Goal: Information Seeking & Learning: Learn about a topic

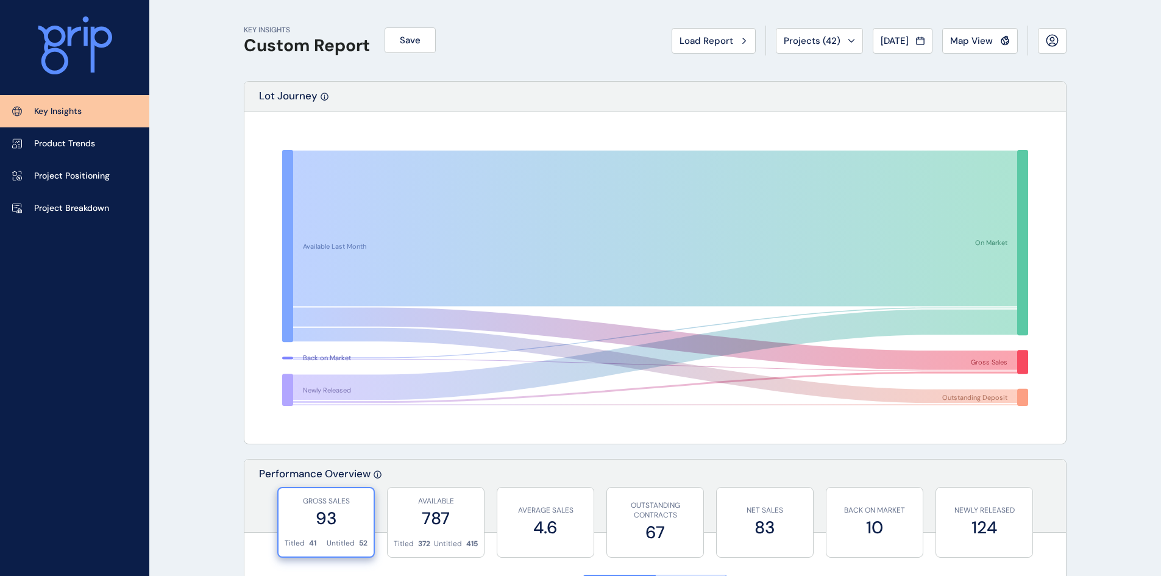
click at [106, 138] on link "Product Trends" at bounding box center [74, 143] width 149 height 32
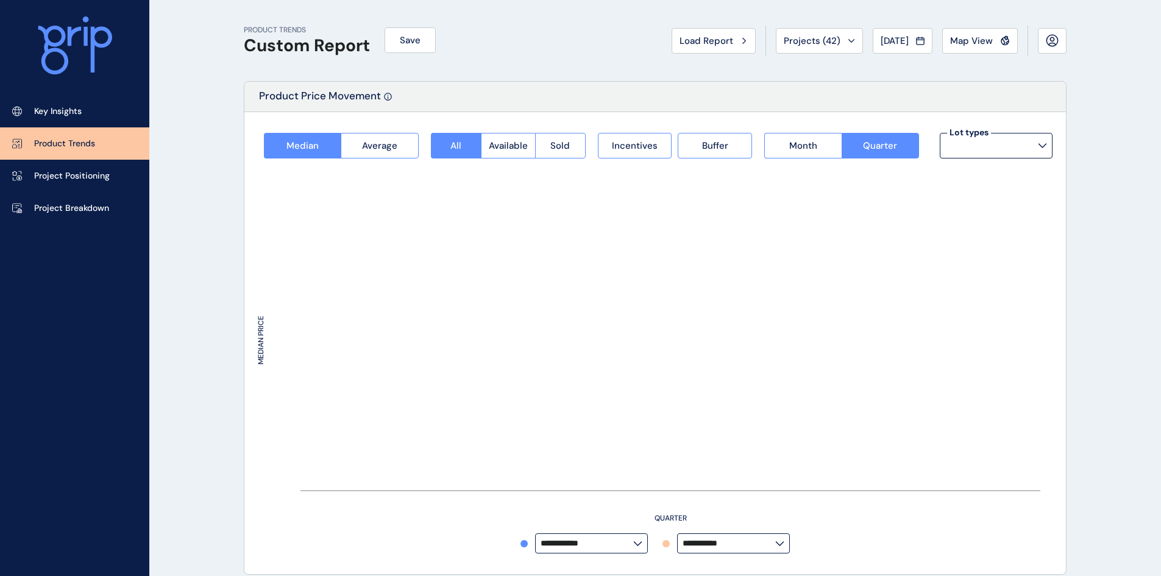
type input "**********"
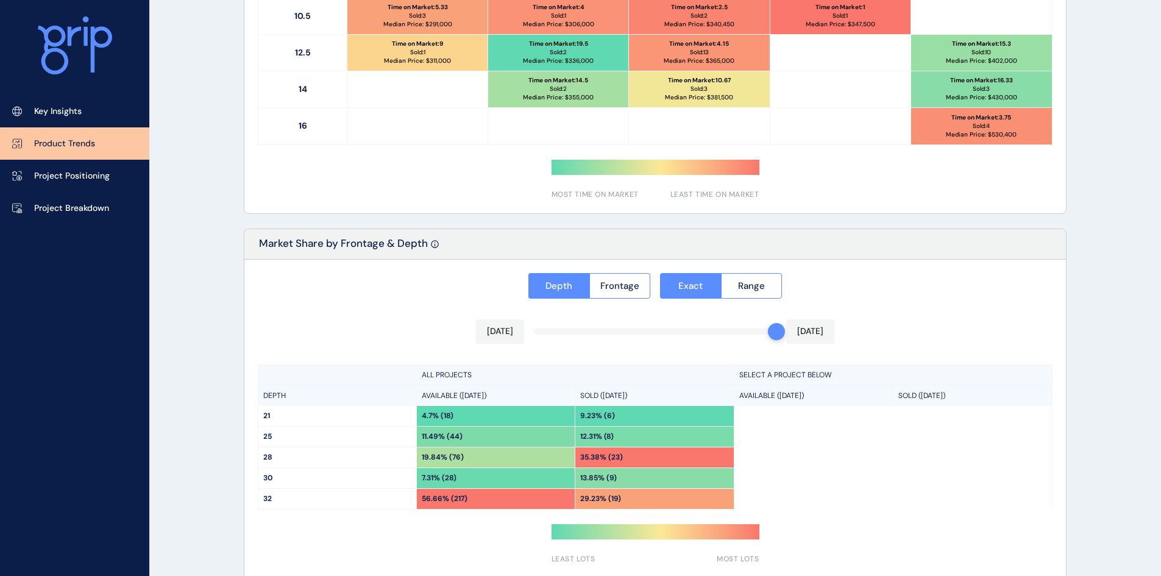
scroll to position [850, 0]
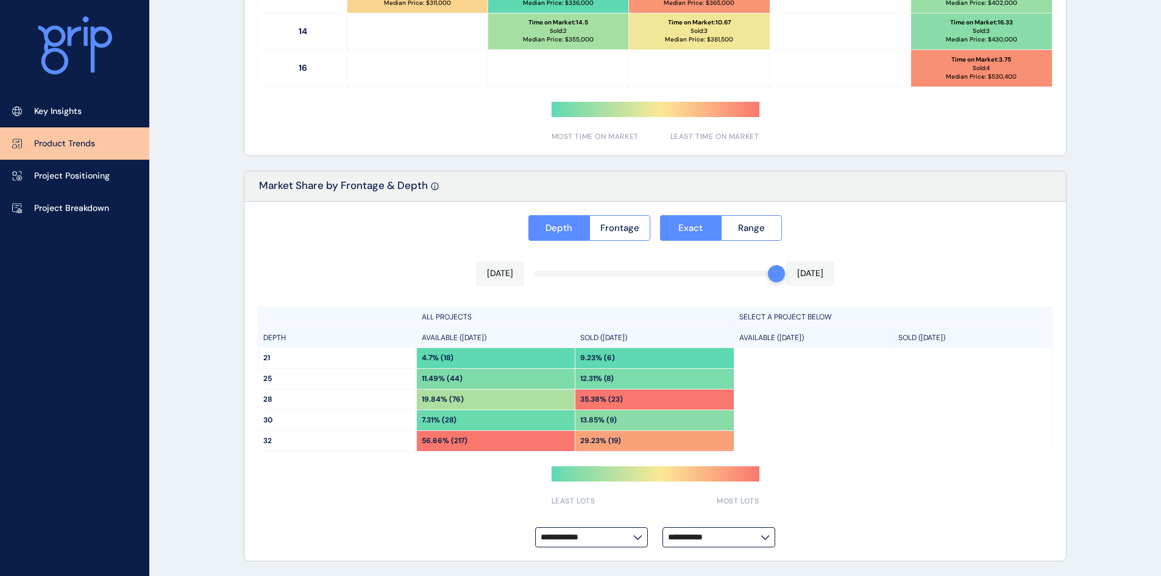
click at [96, 171] on p "Project Positioning" at bounding box center [72, 176] width 76 height 12
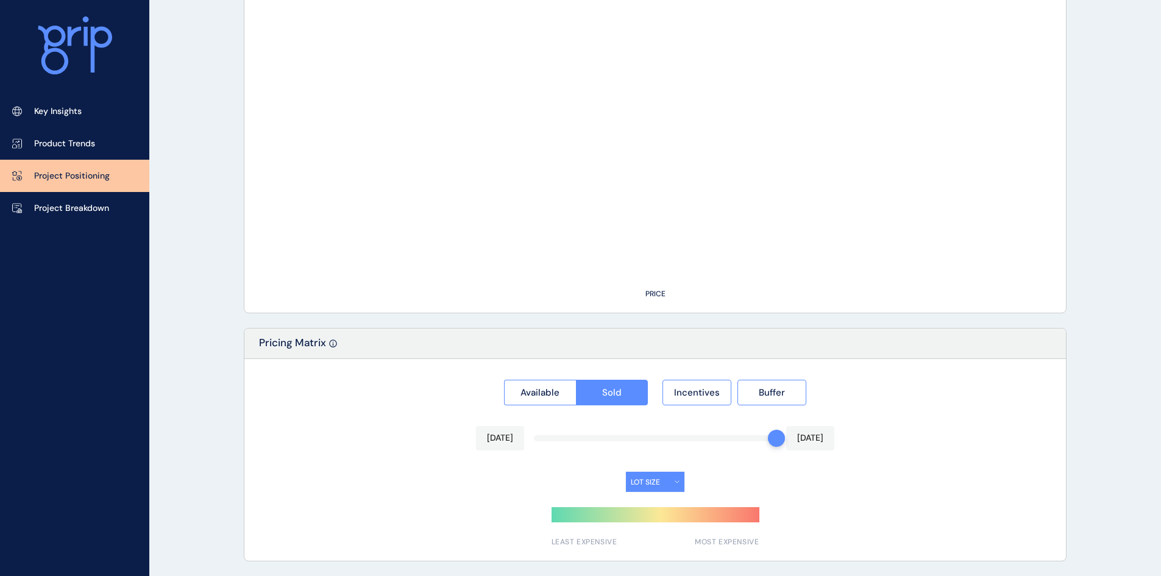
type input "*********"
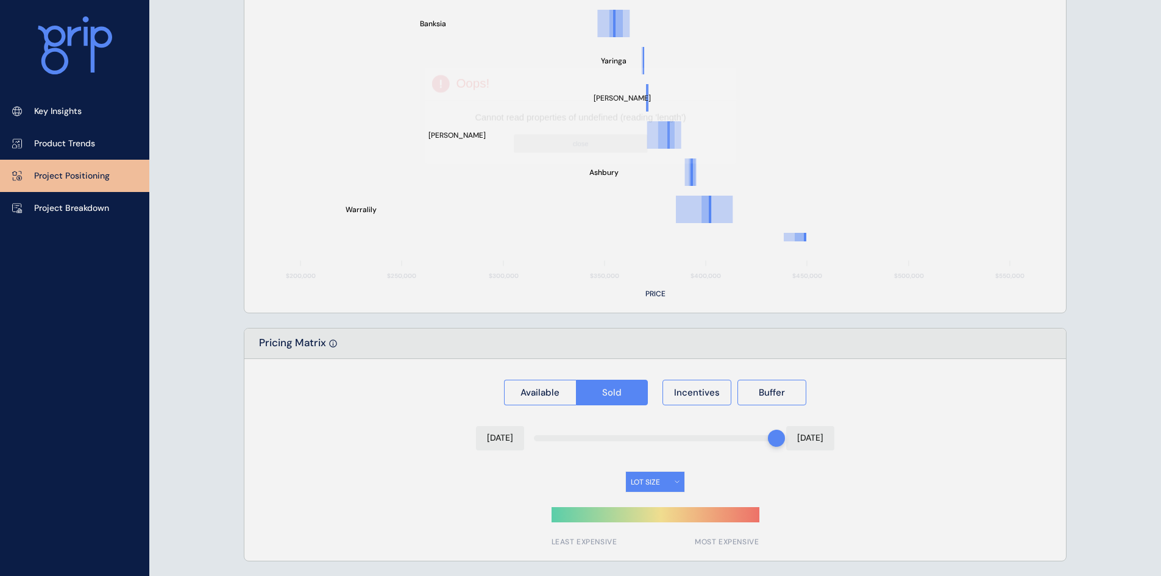
scroll to position [850, 0]
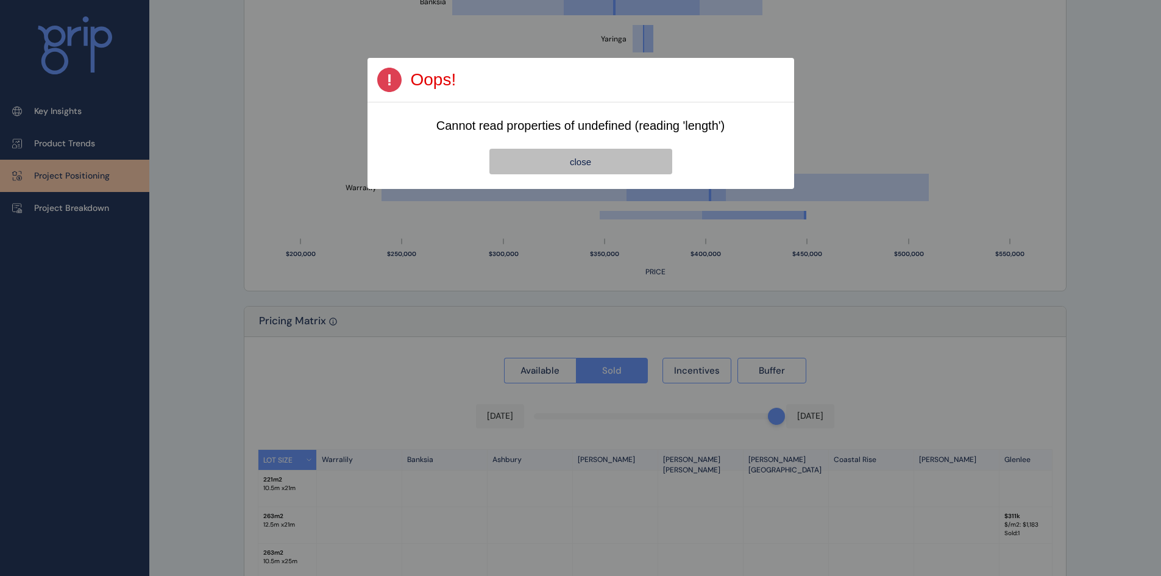
click at [535, 166] on button "close" at bounding box center [580, 162] width 183 height 26
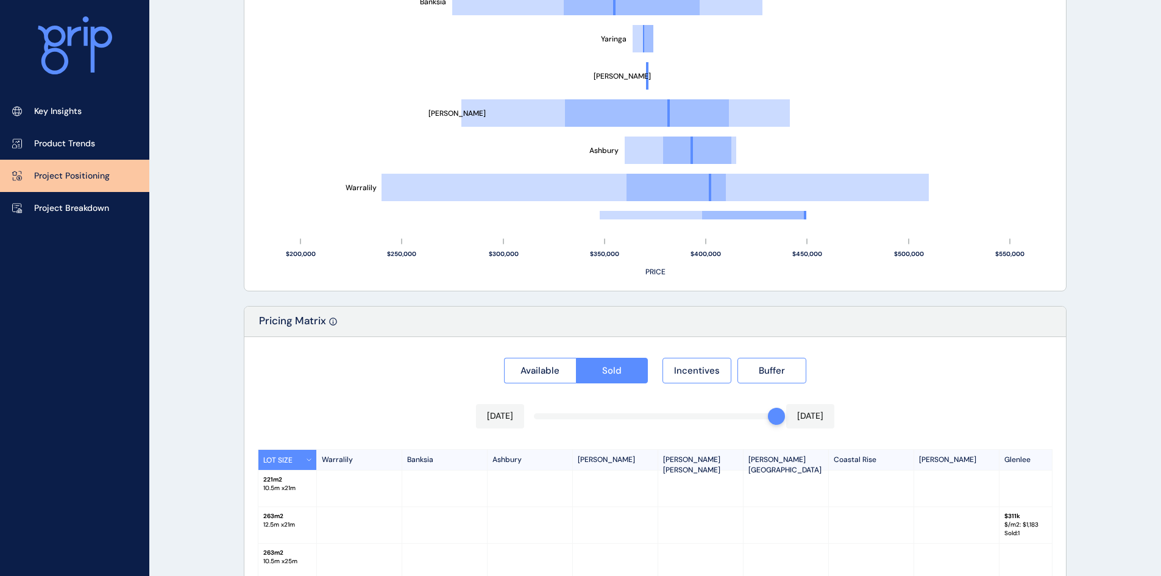
click at [82, 205] on p "Project Breakdown" at bounding box center [71, 208] width 75 height 12
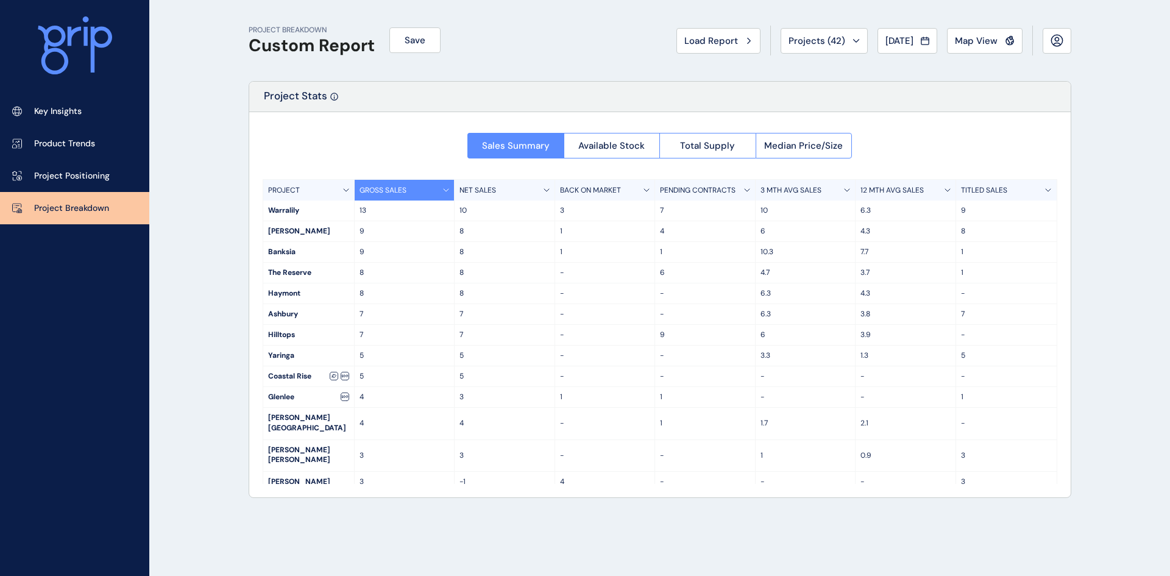
click at [811, 37] on span "Projects ( 42 )" at bounding box center [817, 41] width 57 height 12
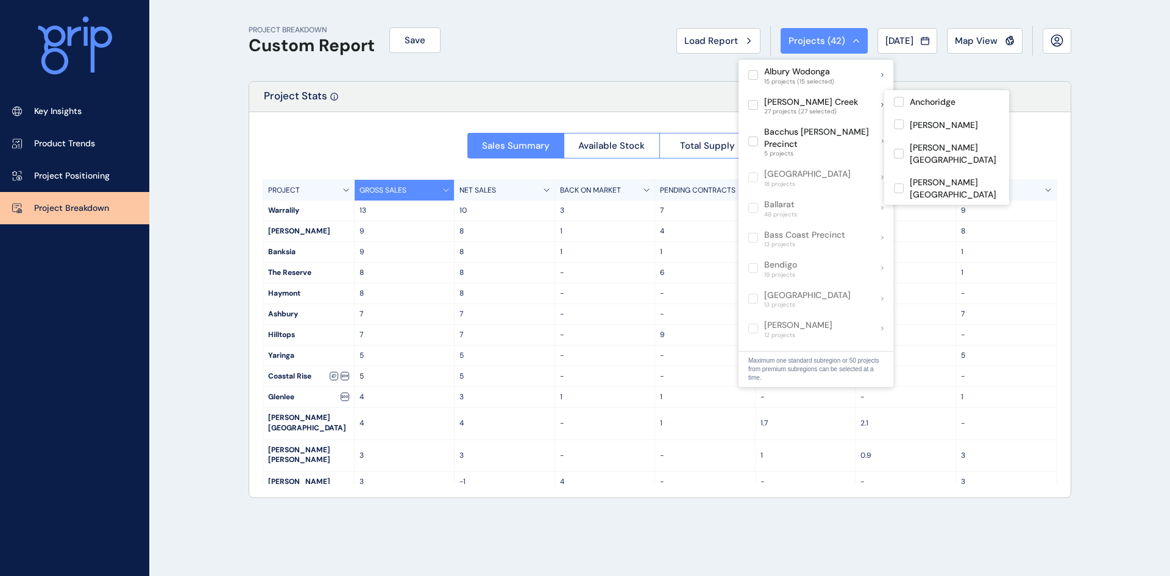
click at [752, 107] on label at bounding box center [754, 105] width 10 height 10
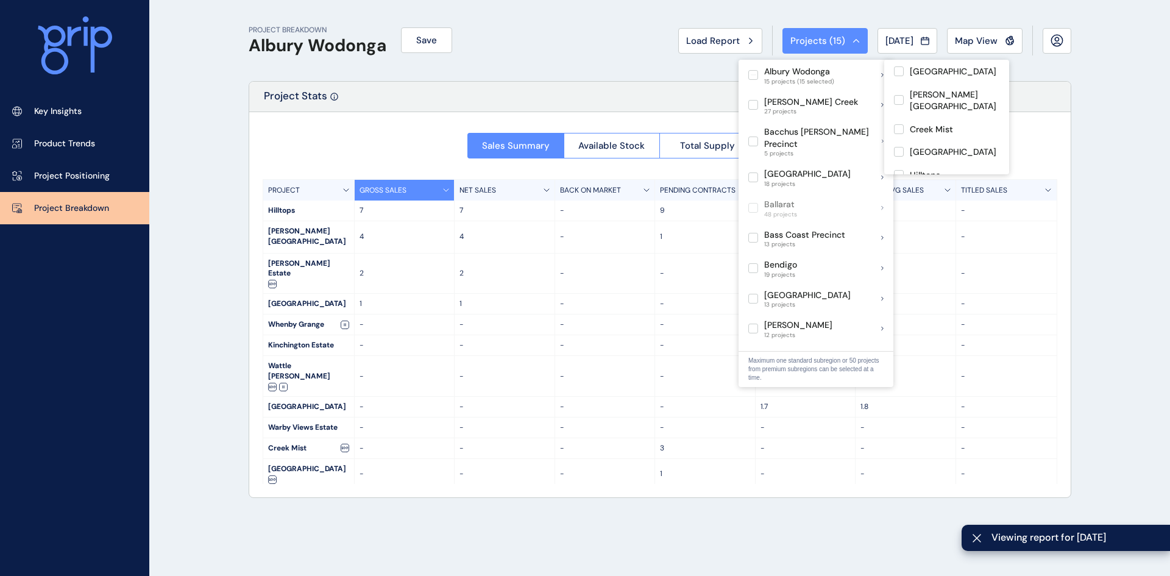
click at [756, 74] on label at bounding box center [754, 75] width 10 height 10
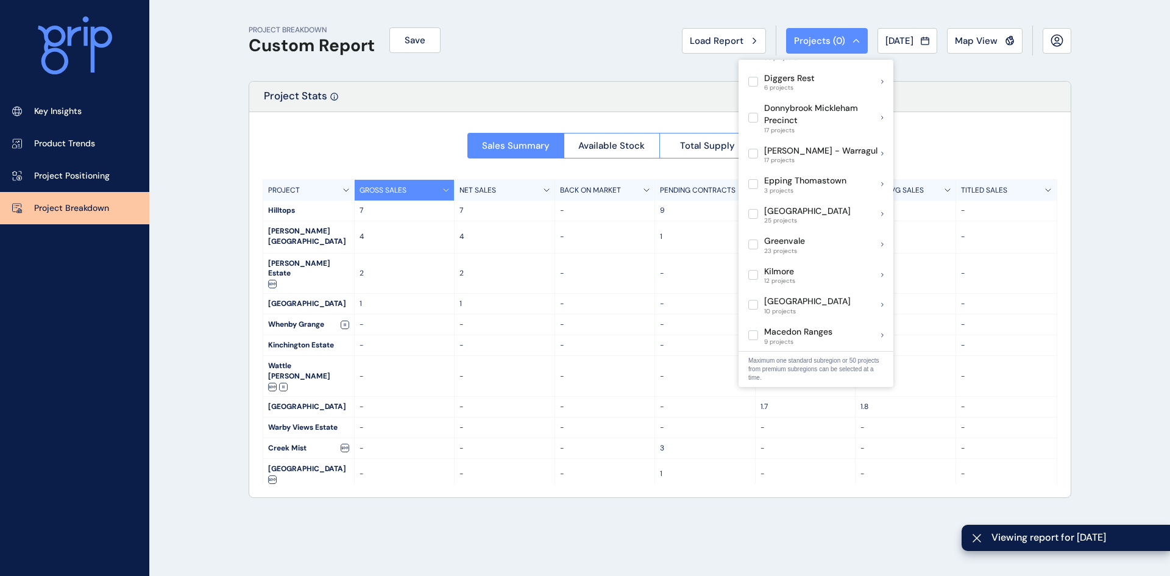
scroll to position [427, 0]
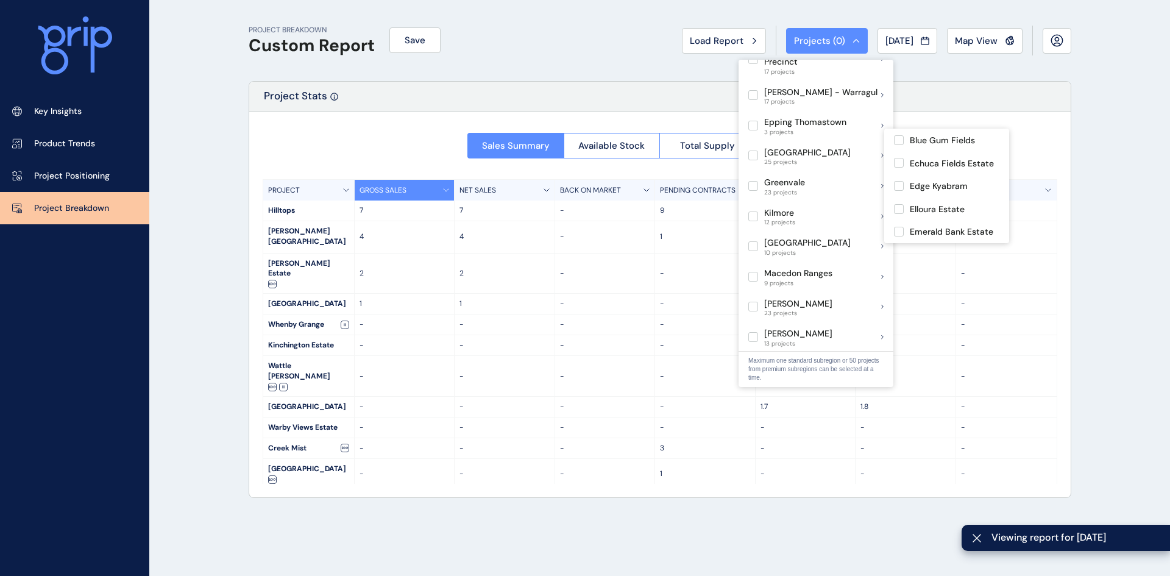
click at [758, 151] on label at bounding box center [754, 156] width 10 height 10
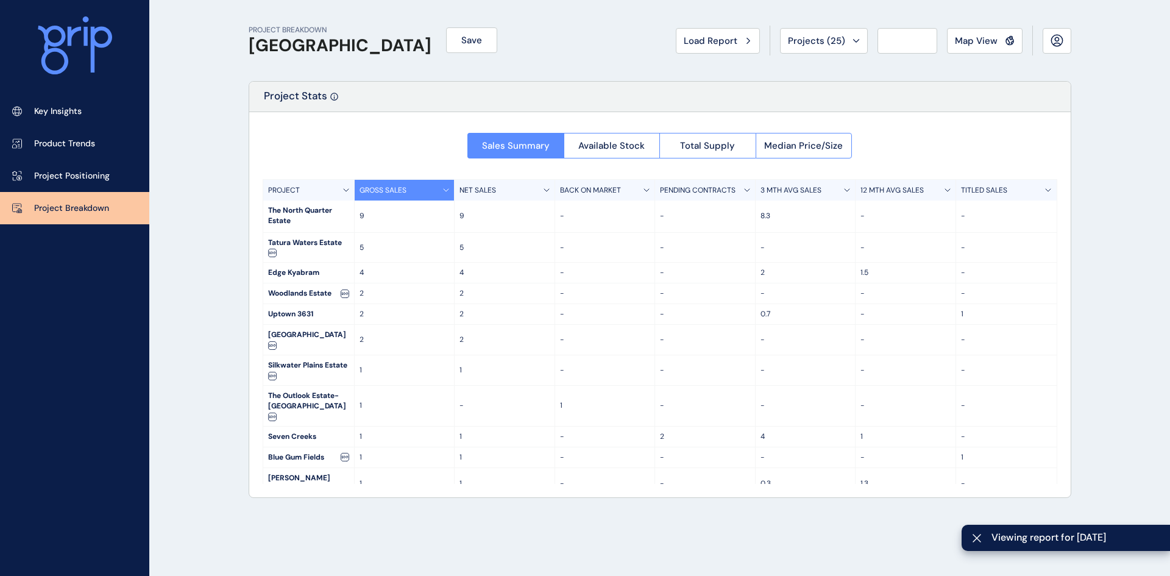
click at [1030, 109] on div "Project Stats" at bounding box center [660, 97] width 822 height 30
click at [996, 43] on span "Map View" at bounding box center [976, 41] width 43 height 12
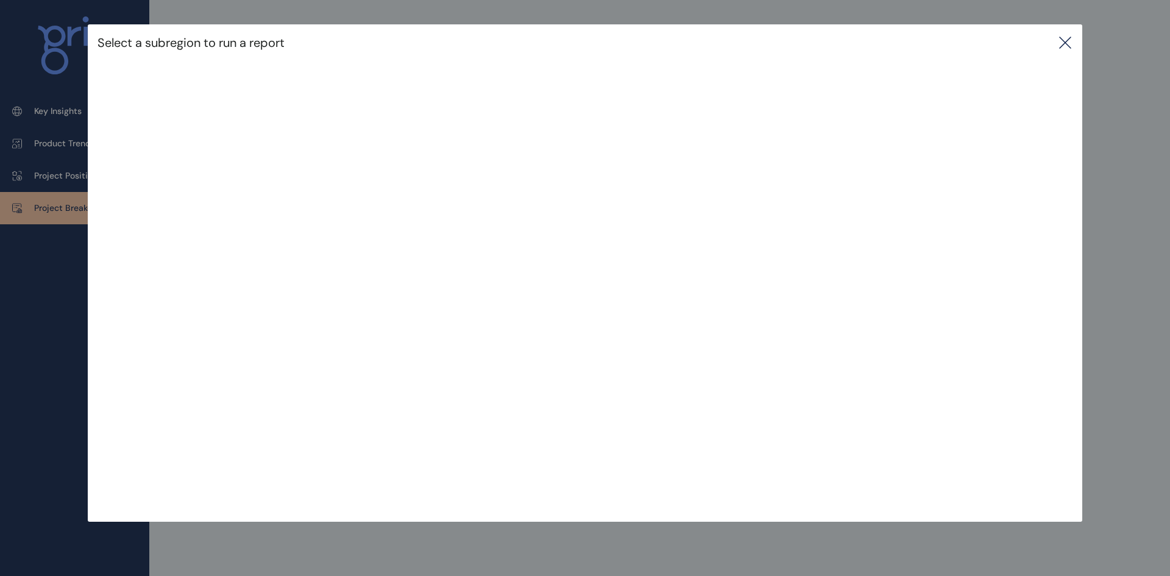
click at [1069, 40] on icon at bounding box center [1065, 42] width 11 height 11
